Goal: Task Accomplishment & Management: Use online tool/utility

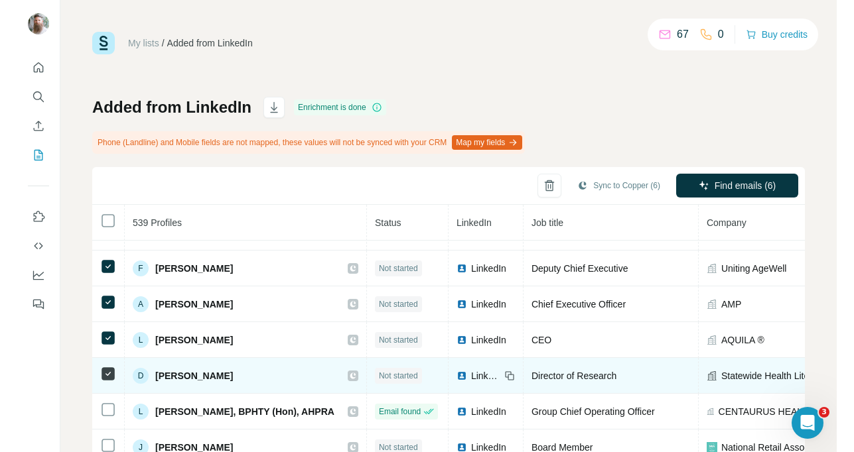
scroll to position [134, 0]
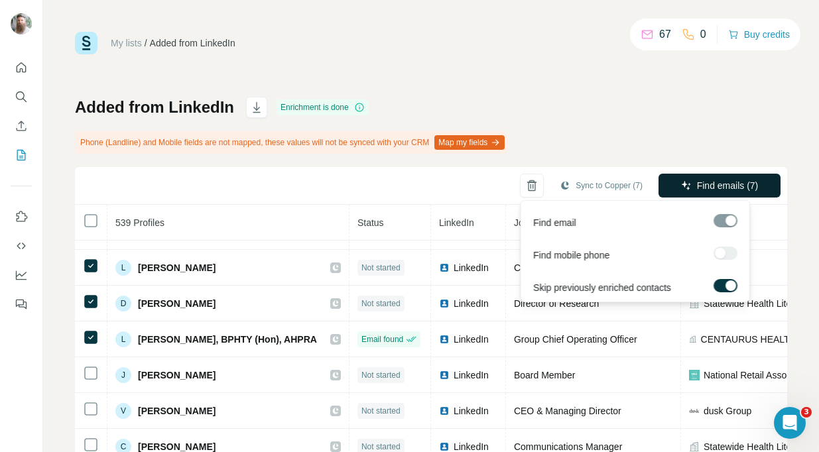
click at [681, 190] on icon "button" at bounding box center [686, 185] width 11 height 11
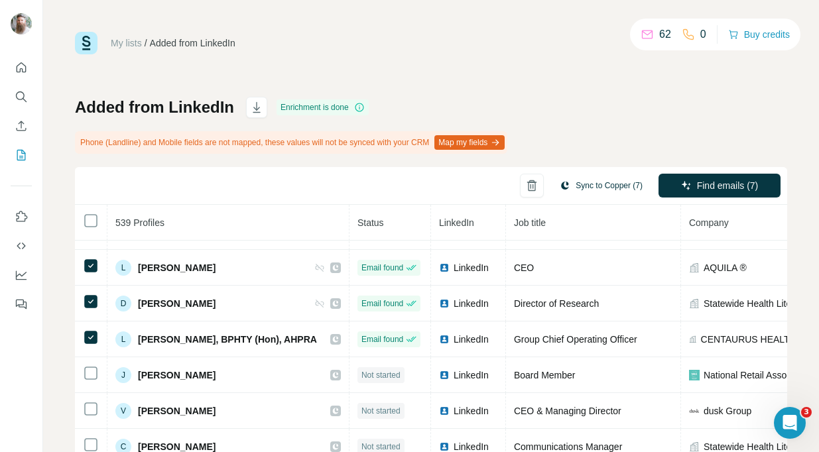
click at [574, 194] on button "Sync to Copper (7)" at bounding box center [601, 186] width 101 height 20
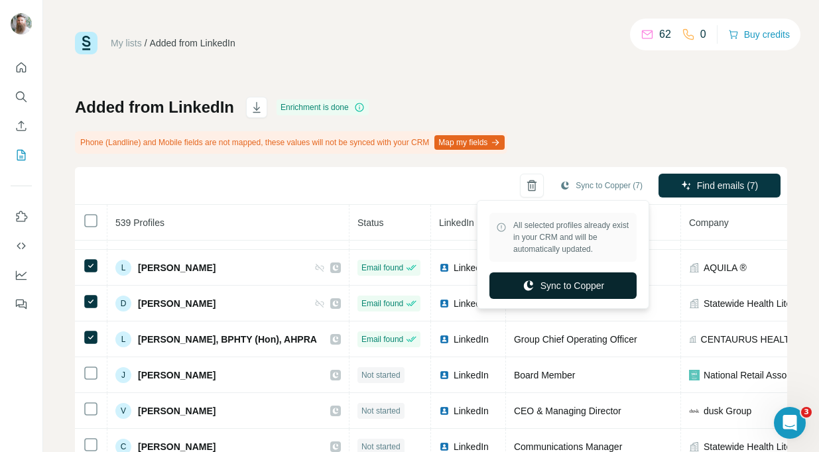
click at [556, 280] on button "Sync to Copper" at bounding box center [563, 286] width 147 height 27
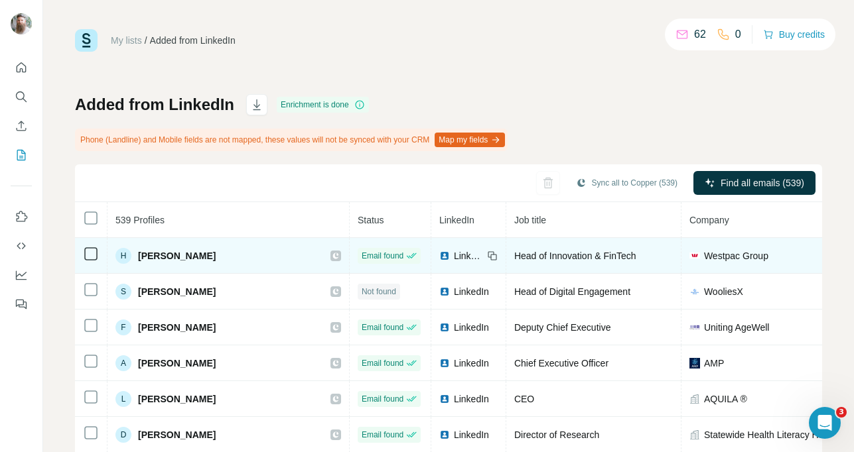
drag, startPoint x: 233, startPoint y: 253, endPoint x: 139, endPoint y: 254, distance: 94.2
click at [139, 254] on div "H [PERSON_NAME]" at bounding box center [228, 256] width 226 height 16
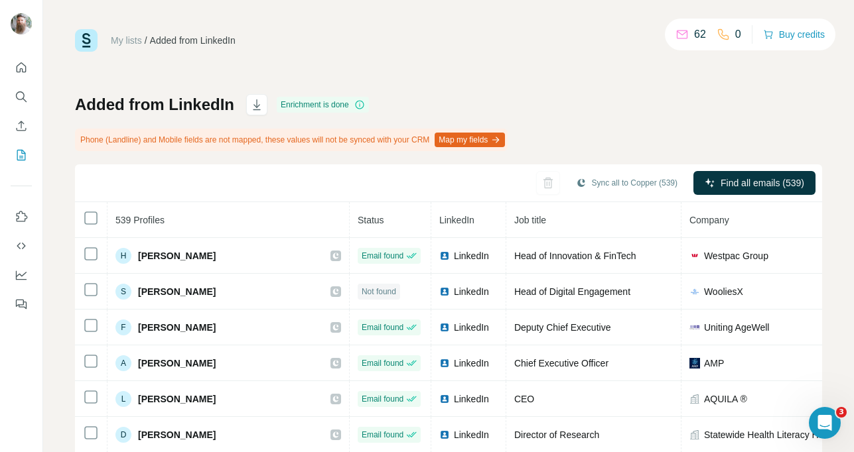
copy span "[PERSON_NAME]"
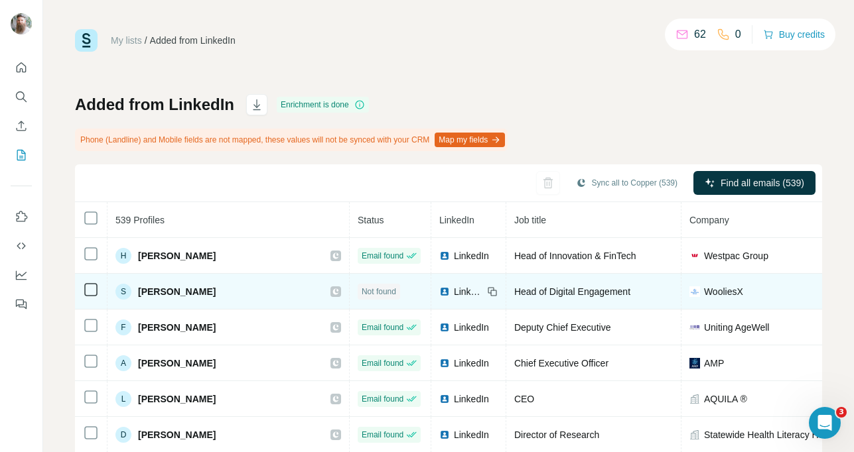
click at [194, 291] on span "[PERSON_NAME]" at bounding box center [177, 291] width 78 height 13
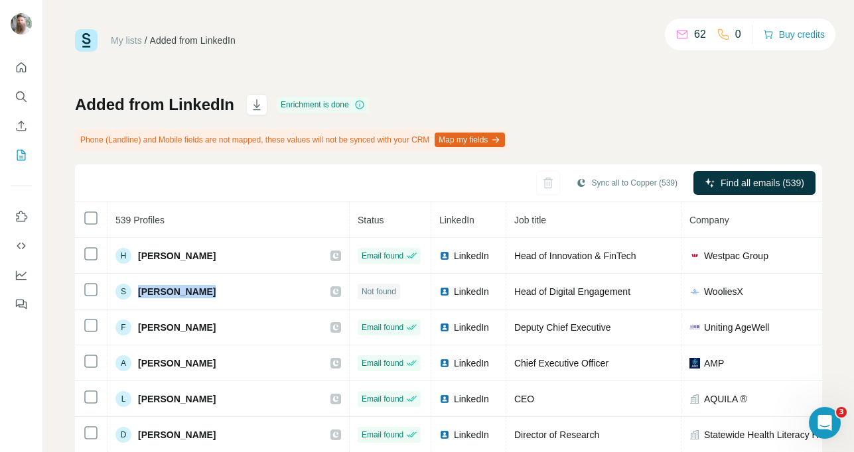
copy div "[PERSON_NAME]"
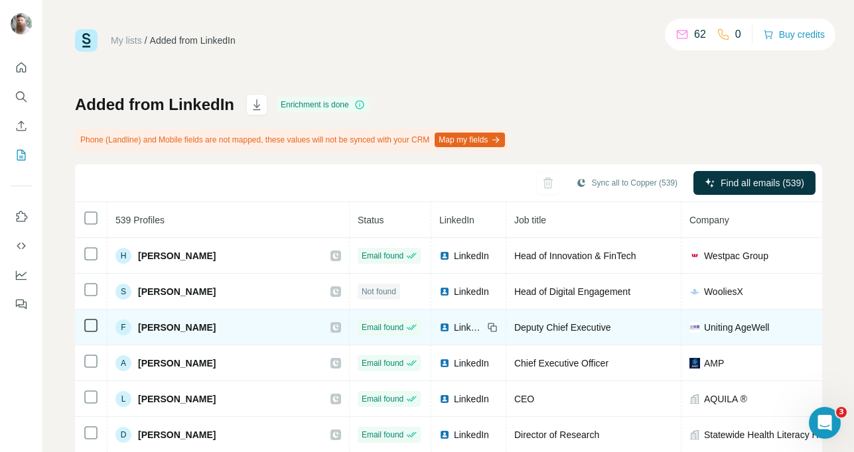
click at [182, 325] on span "[PERSON_NAME]" at bounding box center [177, 327] width 78 height 13
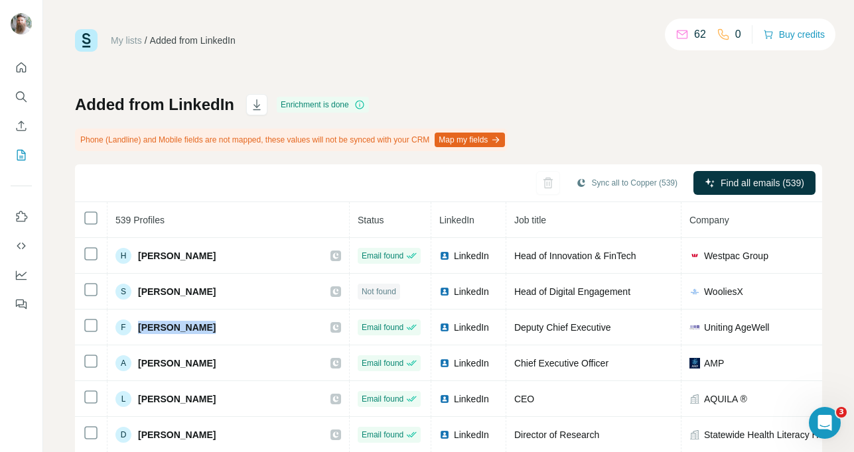
copy div "[PERSON_NAME]"
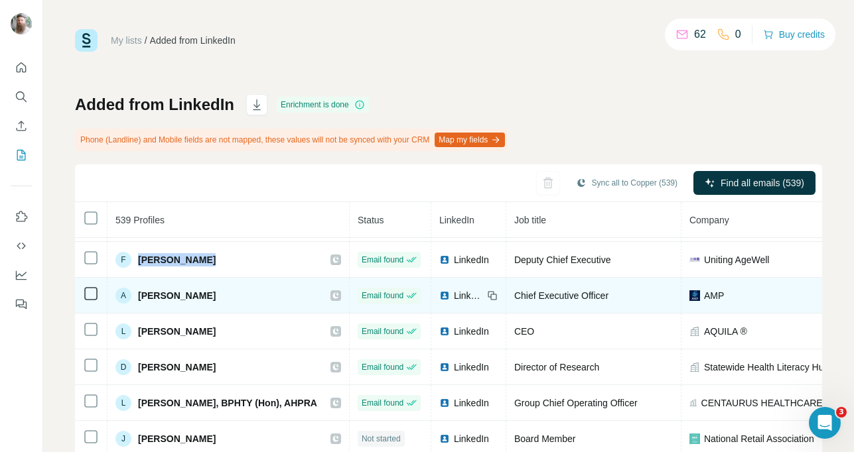
scroll to position [74, 0]
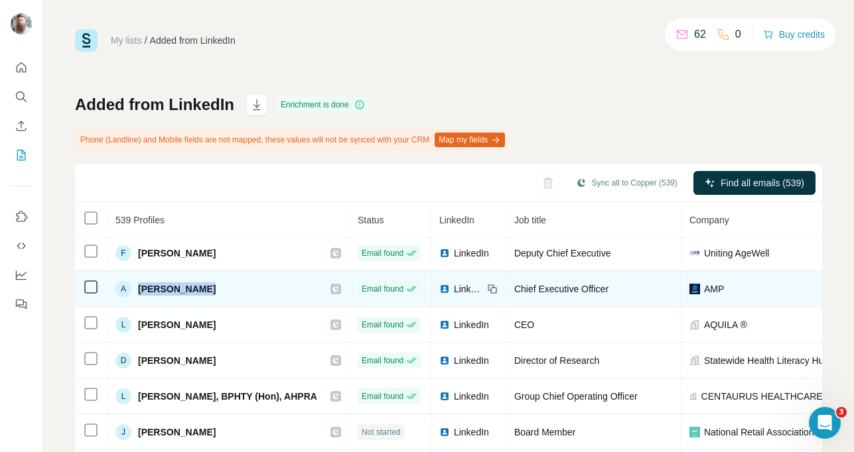
drag, startPoint x: 207, startPoint y: 291, endPoint x: 139, endPoint y: 286, distance: 68.5
click at [139, 286] on div "A [PERSON_NAME]" at bounding box center [228, 289] width 226 height 16
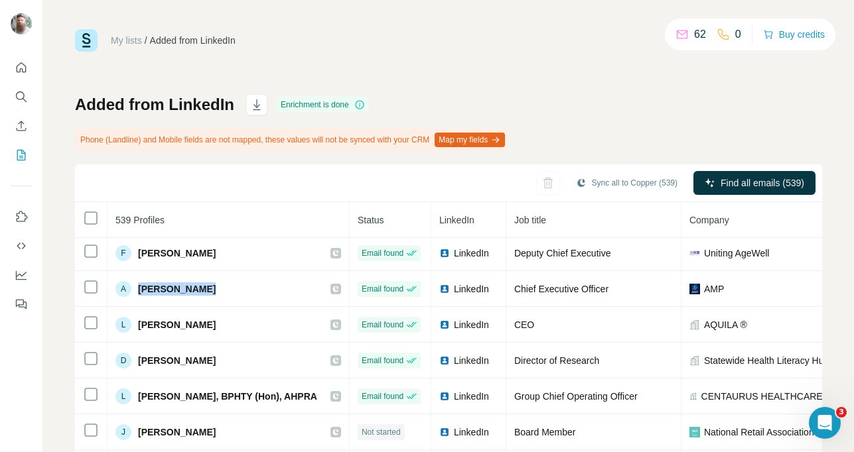
copy span "[PERSON_NAME]"
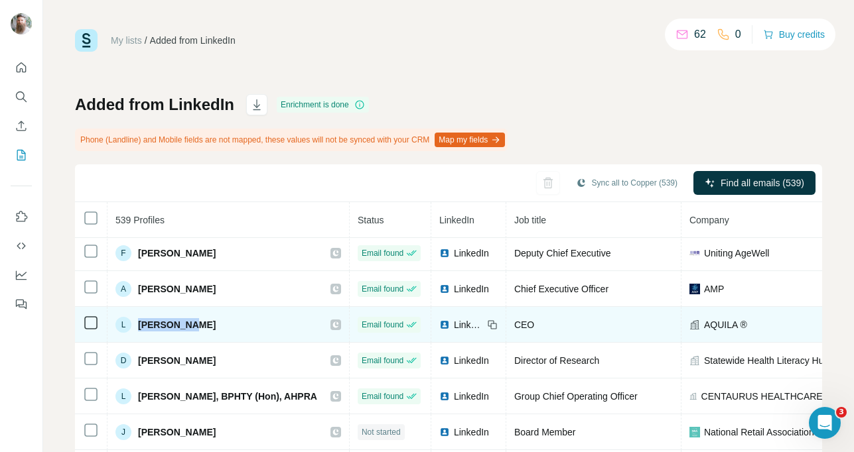
drag, startPoint x: 193, startPoint y: 324, endPoint x: 139, endPoint y: 323, distance: 53.7
click at [139, 323] on div "L [PERSON_NAME]" at bounding box center [228, 325] width 226 height 16
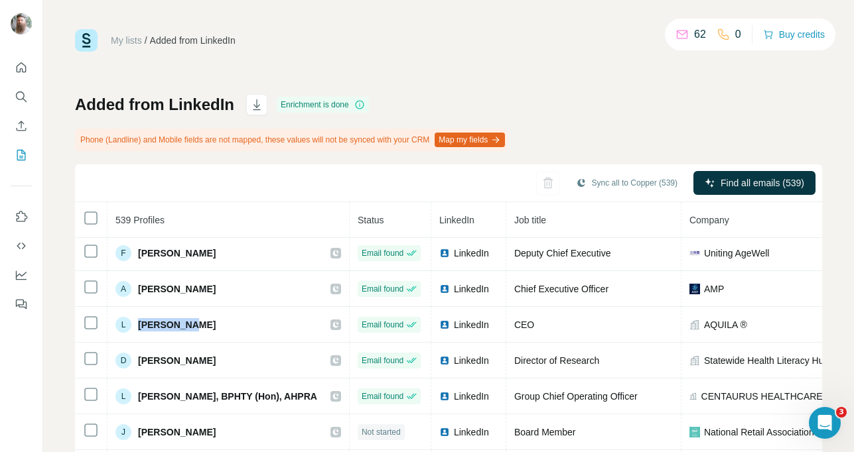
copy span "[PERSON_NAME]"
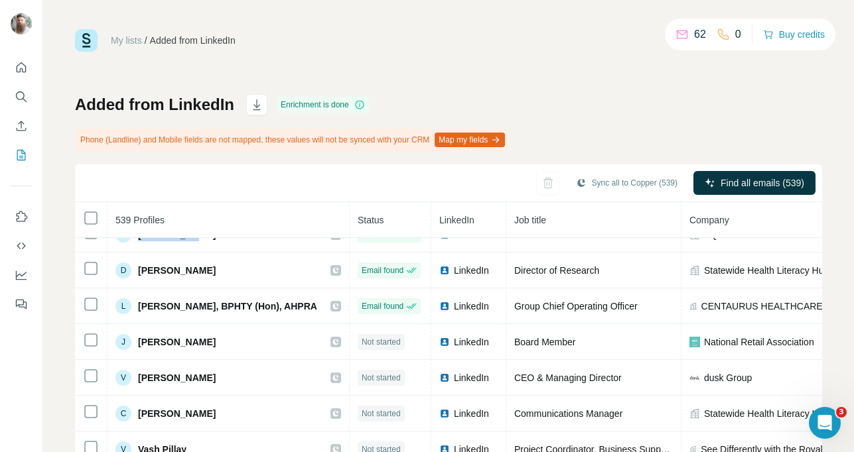
scroll to position [165, 0]
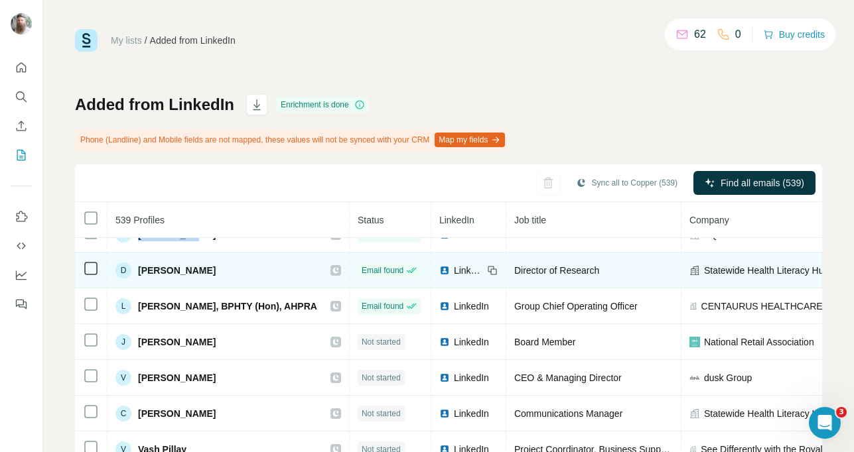
drag, startPoint x: 224, startPoint y: 272, endPoint x: 139, endPoint y: 266, distance: 84.5
click at [139, 266] on div "D [PERSON_NAME]" at bounding box center [228, 271] width 226 height 16
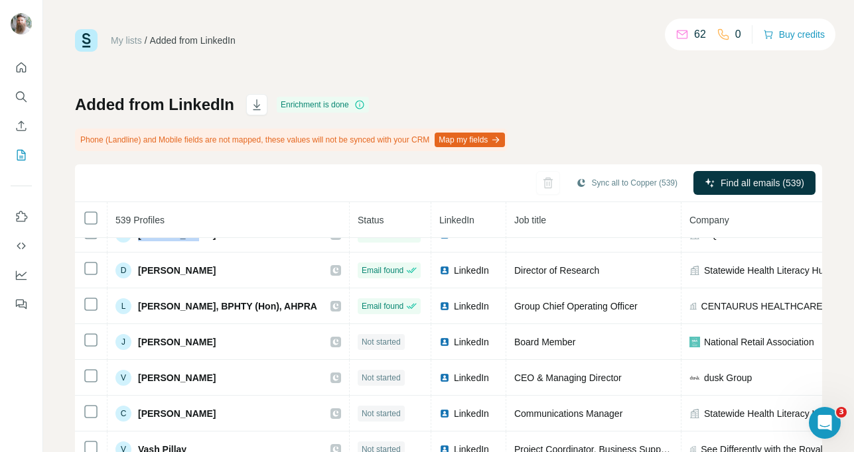
copy span "[PERSON_NAME]"
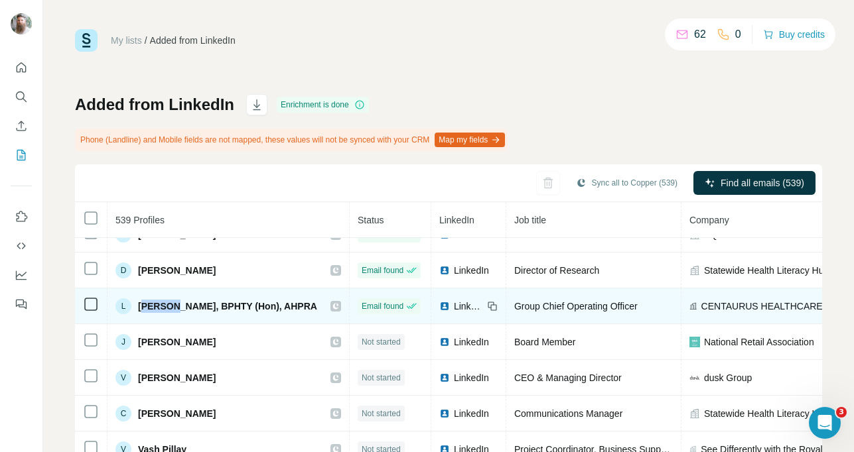
drag, startPoint x: 142, startPoint y: 304, endPoint x: 175, endPoint y: 307, distance: 33.3
click at [175, 307] on span "[PERSON_NAME], BPHTY (Hon), AHPRA" at bounding box center [227, 306] width 179 height 13
drag, startPoint x: 185, startPoint y: 304, endPoint x: 138, endPoint y: 300, distance: 47.3
click at [138, 300] on span "[PERSON_NAME], BPHTY (Hon), AHPRA" at bounding box center [227, 306] width 179 height 13
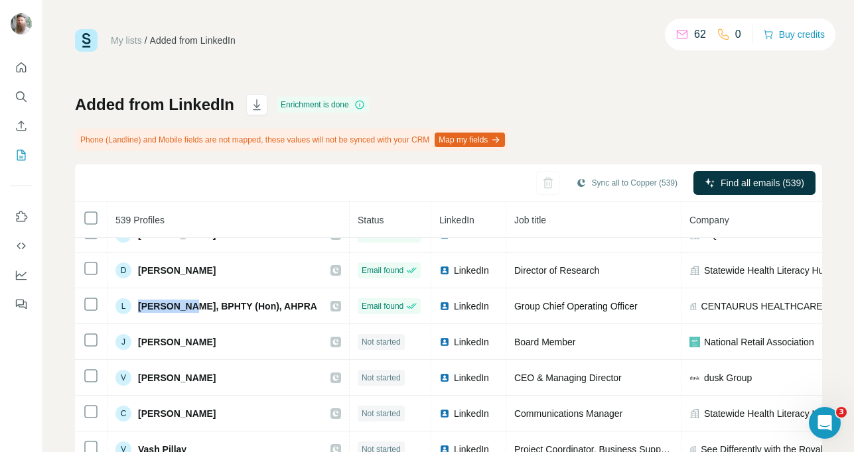
copy span "[PERSON_NAME],"
